Goal: Navigation & Orientation: Go to known website

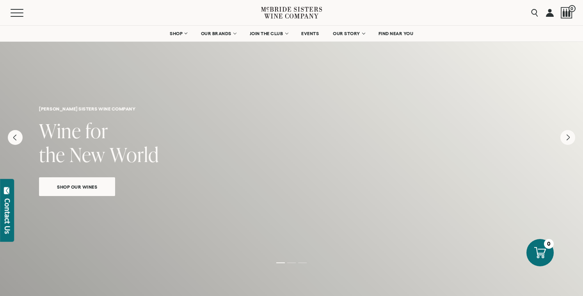
click at [282, 12] on icon at bounding box center [291, 13] width 61 height 22
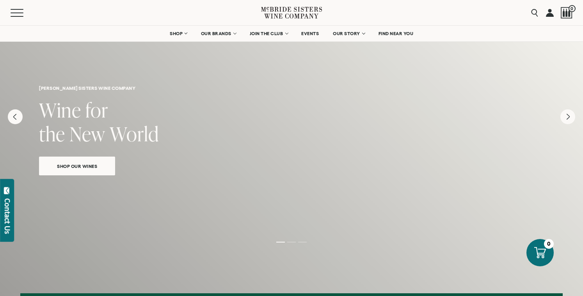
scroll to position [17, 0]
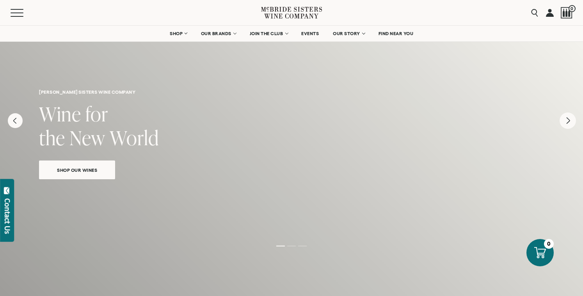
click at [570, 118] on icon "Next" at bounding box center [567, 120] width 16 height 16
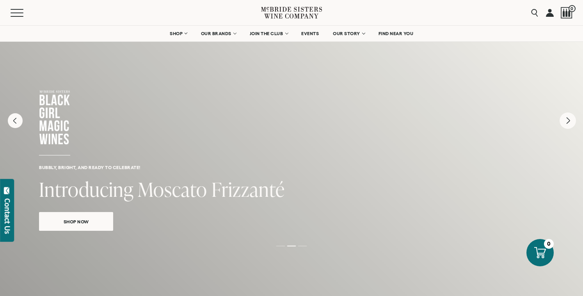
click at [571, 119] on icon "Next" at bounding box center [567, 120] width 16 height 16
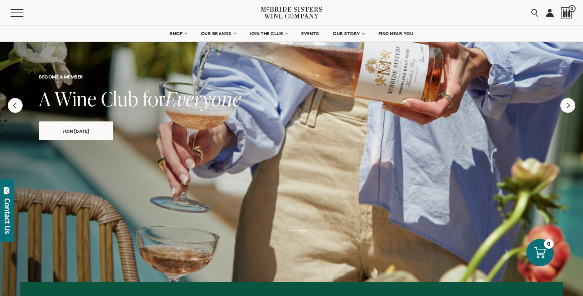
scroll to position [0, 0]
